Goal: Contribute content

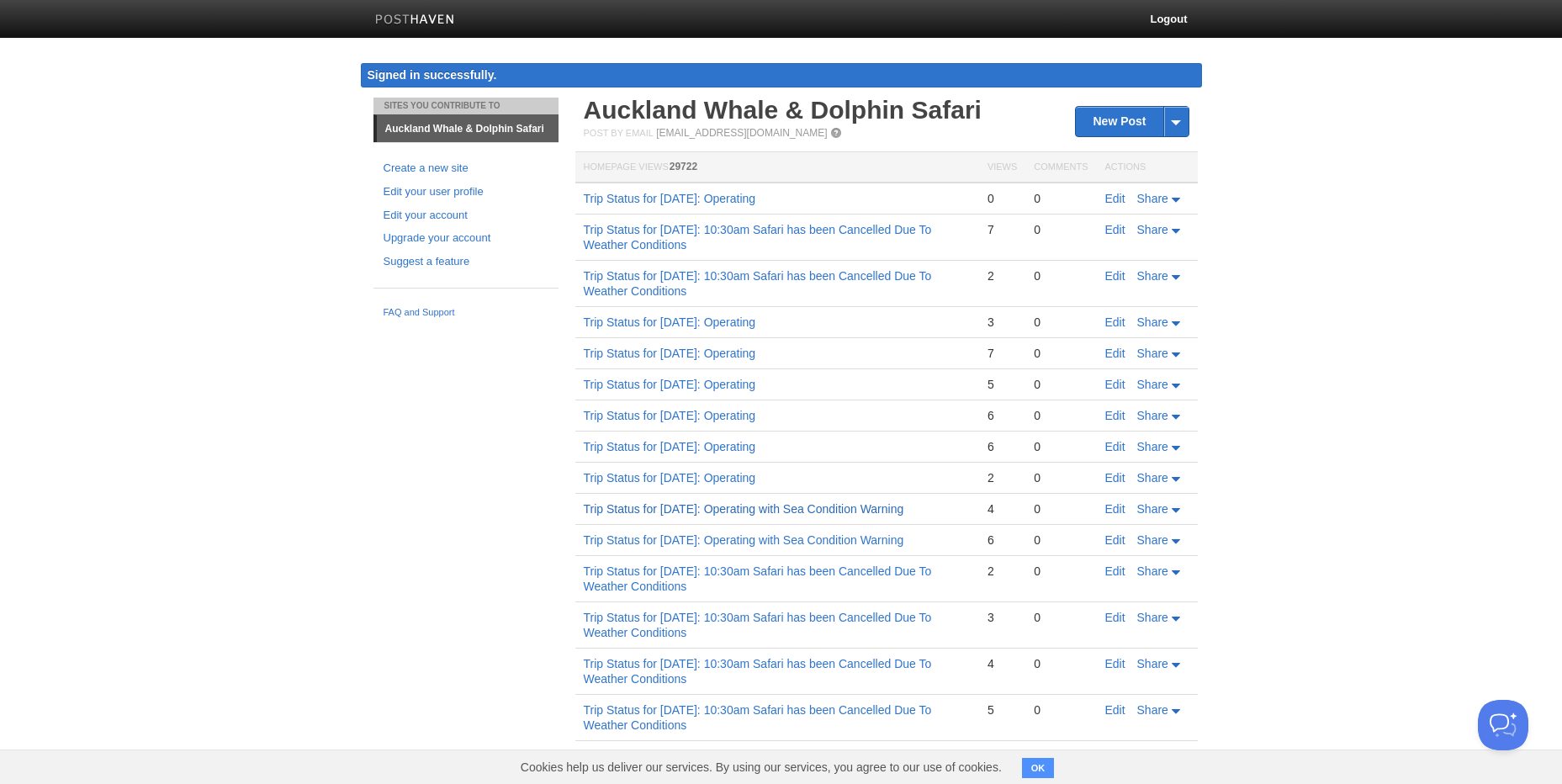
drag, startPoint x: 734, startPoint y: 561, endPoint x: 871, endPoint y: 506, distance: 147.6
click at [871, 506] on td "Trip Status for [DATE]: Operating with Sea Condition Warning" at bounding box center [778, 509] width 404 height 32
copy link "with Sea Condition Warning"
click at [756, 194] on link "Trip Status for [DATE]: Operating" at bounding box center [670, 198] width 172 height 14
click at [1116, 195] on link "Edit" at bounding box center [1116, 198] width 20 height 14
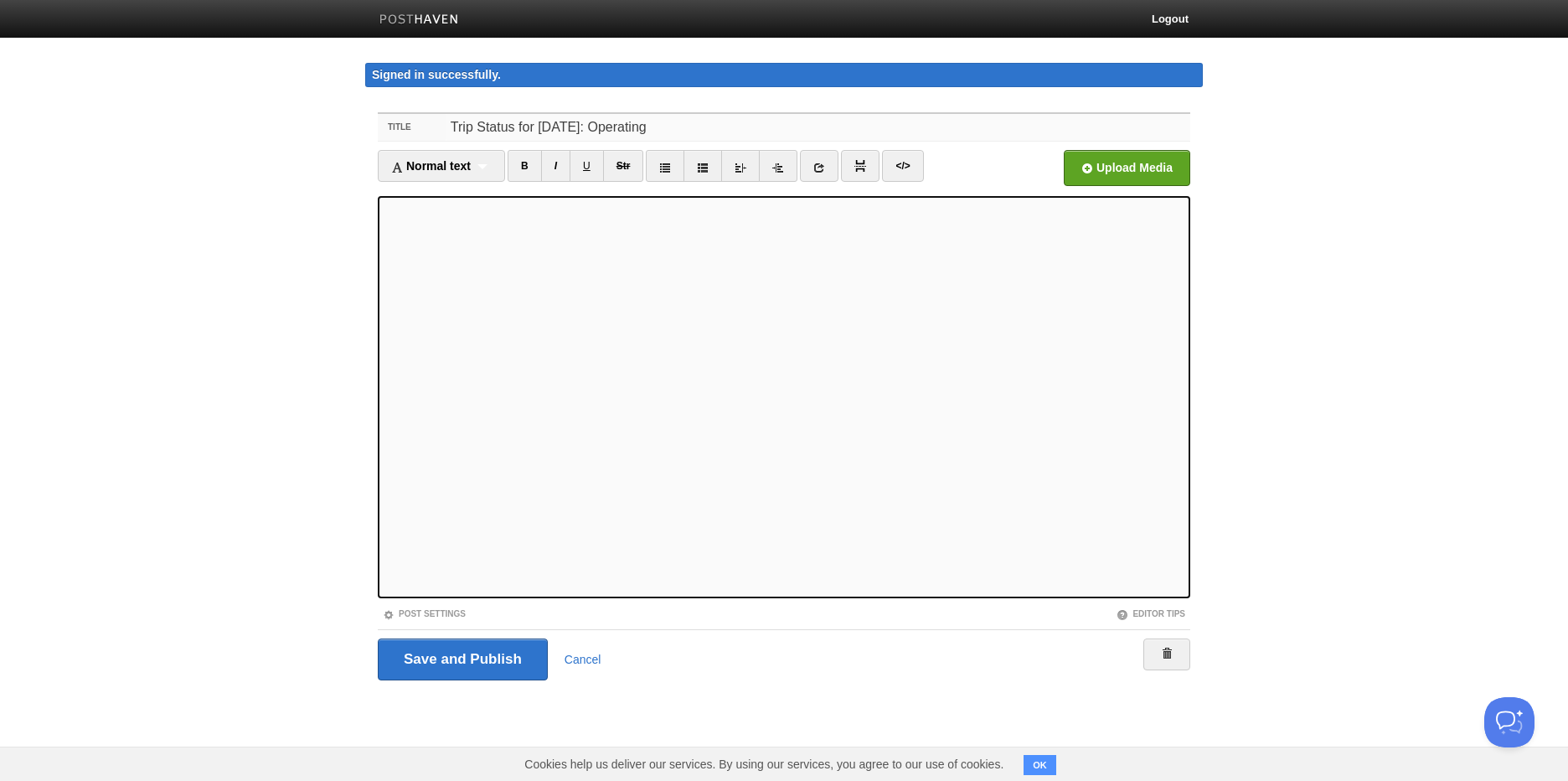
click at [812, 127] on input "Trip Status for [DATE]: Operating" at bounding box center [819, 127] width 745 height 27
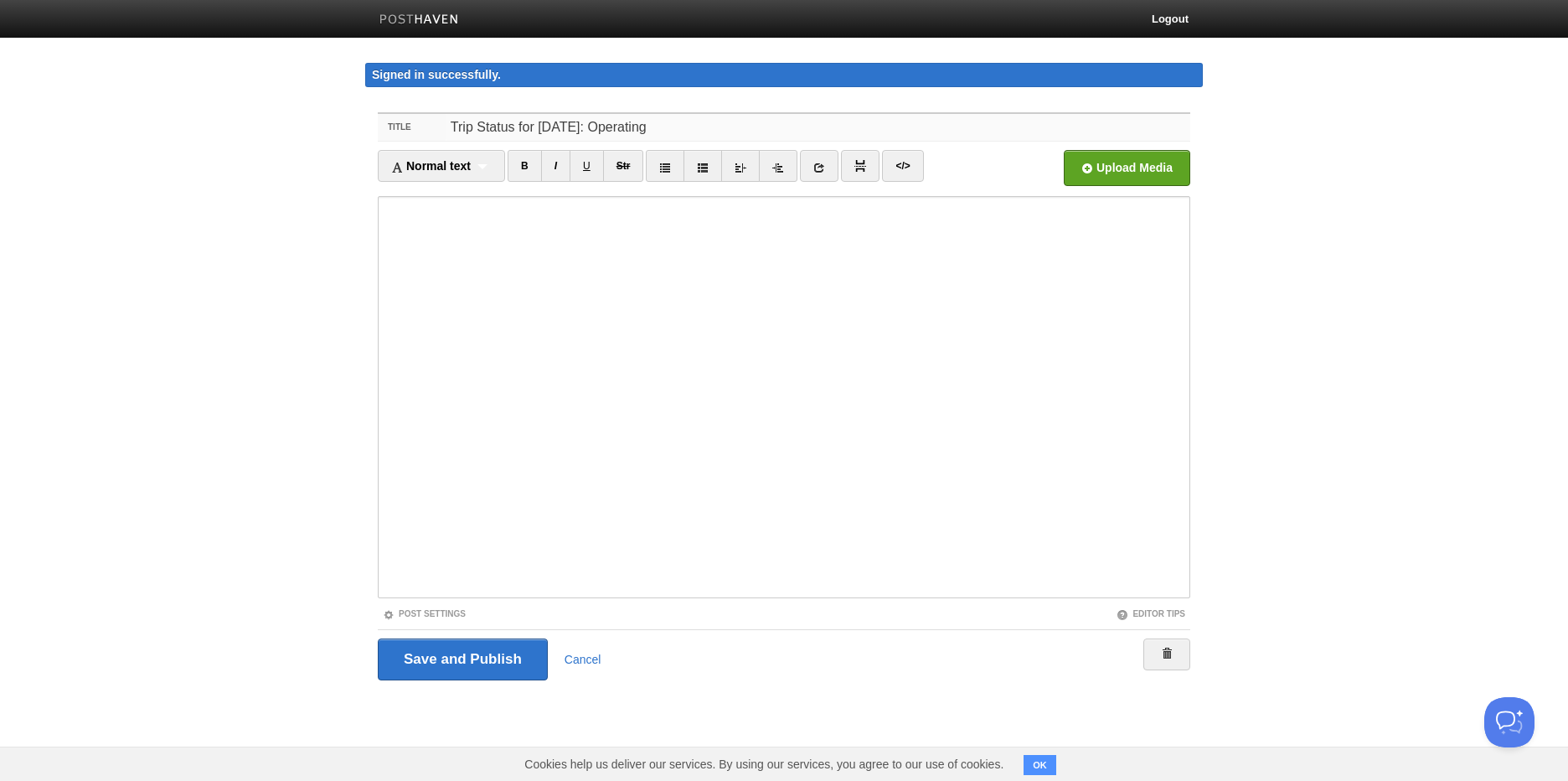
paste input "with Sea Condition Warning"
type input "Trip Status for [DATE]: Operating with Sea Condition Warning"
click at [415, 650] on input "Save and Publish" at bounding box center [462, 659] width 170 height 42
